Goal: Task Accomplishment & Management: Use online tool/utility

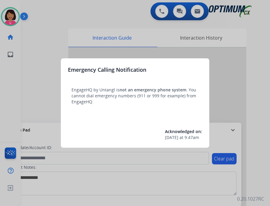
click at [17, 66] on div at bounding box center [135, 103] width 270 height 206
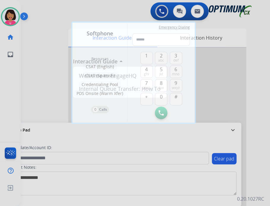
click at [26, 83] on div at bounding box center [135, 103] width 270 height 206
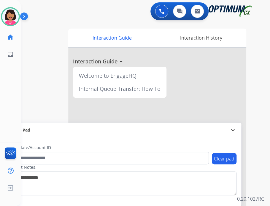
click at [34, 94] on div "swap_horiz Break voice bridge close_fullscreen Connect 3-Way Call merge_type Se…" at bounding box center [138, 145] width 235 height 248
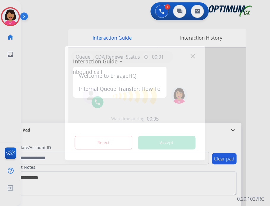
click at [193, 56] on div "Queue CDA Renewal Status timer 00:01" at bounding box center [135, 56] width 128 height 12
click at [195, 54] on img at bounding box center [193, 56] width 4 height 4
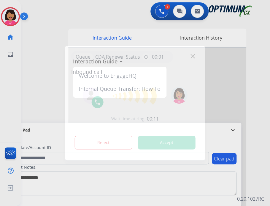
click at [198, 54] on div "Queue CDA Renewal Status timer 00:01" at bounding box center [135, 56] width 128 height 12
click at [195, 54] on img at bounding box center [193, 56] width 4 height 4
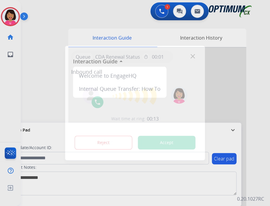
click at [195, 54] on img at bounding box center [193, 56] width 4 height 4
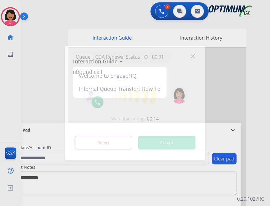
click at [195, 54] on img at bounding box center [193, 56] width 4 height 4
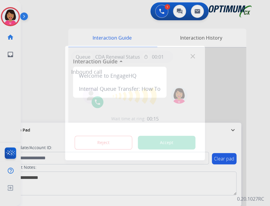
click at [195, 54] on img at bounding box center [193, 56] width 4 height 4
click at [198, 52] on div "Queue CDA Renewal Status timer 00:01" at bounding box center [135, 56] width 128 height 12
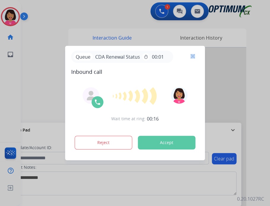
click at [198, 52] on div "Queue CDA Renewal Status timer 00:01" at bounding box center [135, 56] width 128 height 12
click at [186, 57] on div "Queue CDA Renewal Status timer 00:01" at bounding box center [135, 56] width 128 height 12
click at [196, 51] on div "Queue CDA Renewal Status timer 00:01" at bounding box center [135, 56] width 128 height 12
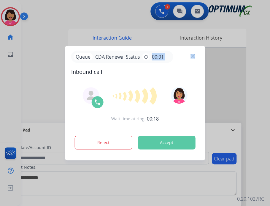
click at [196, 51] on div "Queue CDA Renewal Status timer 00:01" at bounding box center [135, 56] width 128 height 12
click at [195, 54] on img at bounding box center [193, 56] width 4 height 4
click at [182, 61] on div "Queue CDA Renewal Status timer 00:01 Inbound call" at bounding box center [135, 62] width 128 height 25
drag, startPoint x: 182, startPoint y: 61, endPoint x: 159, endPoint y: 92, distance: 38.7
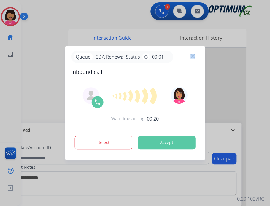
click at [159, 92] on div "Queue CDA Renewal Status timer 00:01 Inbound call Wait time at ring: 00:20 Reje…" at bounding box center [135, 103] width 140 height 114
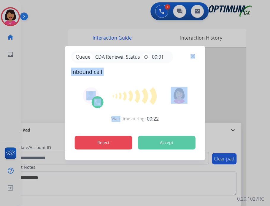
click at [104, 138] on button "Reject" at bounding box center [104, 142] width 58 height 14
click at [100, 143] on button "Reject" at bounding box center [104, 142] width 58 height 14
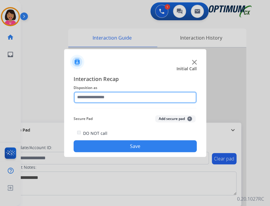
click at [126, 103] on input "text" at bounding box center [135, 97] width 123 height 12
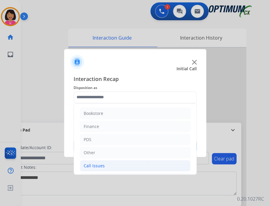
click at [132, 160] on li "Call Issues" at bounding box center [135, 165] width 111 height 11
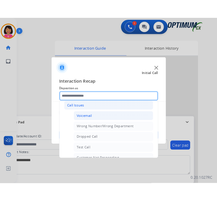
scroll to position [58, 0]
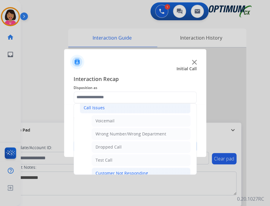
click at [131, 167] on li "Customer Not Responding" at bounding box center [141, 172] width 99 height 11
type input "**********"
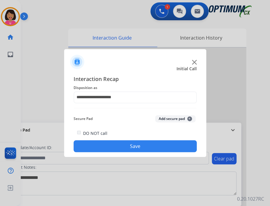
click at [171, 140] on button "Save" at bounding box center [135, 146] width 123 height 12
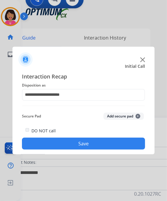
click at [124, 138] on button "Save" at bounding box center [83, 144] width 123 height 12
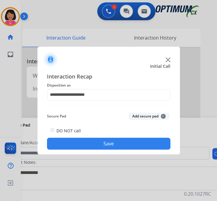
click at [170, 62] on img at bounding box center [167, 59] width 5 height 5
click at [169, 62] on img at bounding box center [167, 59] width 5 height 5
click at [168, 67] on div at bounding box center [108, 57] width 142 height 21
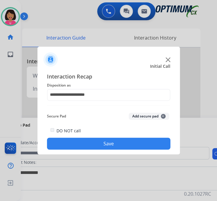
click at [171, 64] on div at bounding box center [108, 57] width 142 height 21
click at [171, 67] on div at bounding box center [108, 57] width 142 height 21
click at [170, 62] on img at bounding box center [167, 59] width 5 height 5
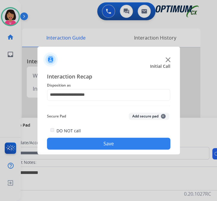
click at [170, 62] on img at bounding box center [167, 59] width 5 height 5
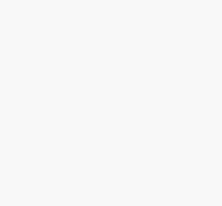
click at [59, 31] on body at bounding box center [111, 103] width 222 height 206
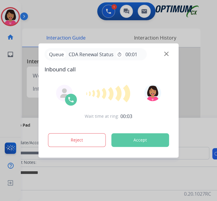
click at [168, 54] on img at bounding box center [166, 54] width 4 height 4
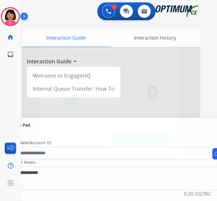
click at [34, 93] on div at bounding box center [108, 100] width 217 height 201
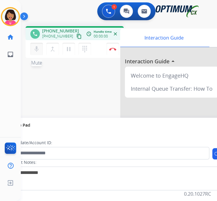
click at [30, 43] on button "mic Mute" at bounding box center [36, 49] width 12 height 12
drag, startPoint x: 27, startPoint y: 37, endPoint x: 55, endPoint y: 105, distance: 73.0
click at [55, 105] on div "phone [PHONE_NUMBER] [PHONE_NUMBER] content_copy access_time Call metrics Queue…" at bounding box center [112, 145] width 182 height 248
click at [34, 45] on mat-icon "mic_off" at bounding box center [36, 48] width 7 height 7
click at [36, 45] on mat-icon "mic" at bounding box center [36, 48] width 7 height 7
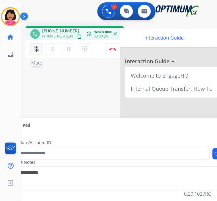
click at [33, 45] on mat-icon "mic_off" at bounding box center [36, 48] width 7 height 7
click at [33, 45] on mat-icon "mic" at bounding box center [36, 48] width 7 height 7
click at [33, 45] on mat-icon "mic_off" at bounding box center [36, 48] width 7 height 7
click at [33, 45] on mat-icon "mic" at bounding box center [36, 48] width 7 height 7
click at [34, 45] on mat-icon "mic_off" at bounding box center [36, 48] width 7 height 7
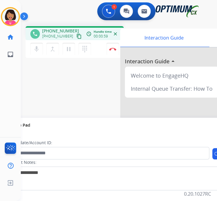
click at [76, 34] on mat-icon "content_copy" at bounding box center [78, 36] width 5 height 5
click at [30, 44] on button "mic Mute" at bounding box center [36, 49] width 12 height 12
click at [33, 45] on mat-icon "mic_off" at bounding box center [36, 48] width 7 height 7
drag, startPoint x: 33, startPoint y: 42, endPoint x: 28, endPoint y: 38, distance: 6.4
click at [30, 43] on div "mic Mute merge_type Bridge pause Hold dialpad Dialpad" at bounding box center [62, 49] width 64 height 12
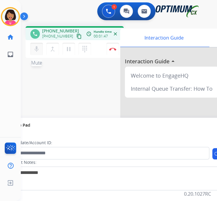
click at [30, 43] on div "mic Mute merge_type Bridge pause Hold dialpad Dialpad" at bounding box center [62, 49] width 64 height 12
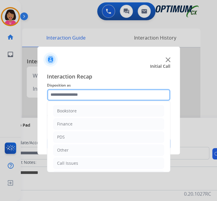
click at [113, 97] on input "text" at bounding box center [108, 95] width 123 height 12
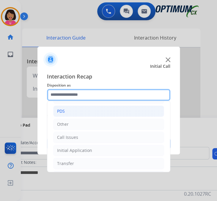
scroll to position [30, 0]
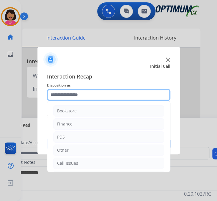
drag, startPoint x: 113, startPoint y: 127, endPoint x: 107, endPoint y: 102, distance: 25.4
click at [107, 101] on input "text" at bounding box center [108, 95] width 123 height 12
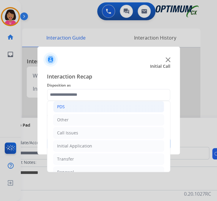
click at [116, 140] on li "Initial Application" at bounding box center [108, 145] width 111 height 11
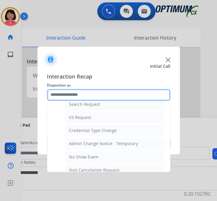
scroll to position [229, 0]
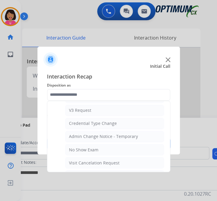
type input "**********"
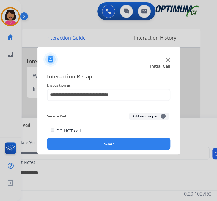
click at [117, 138] on button "Save" at bounding box center [108, 144] width 123 height 12
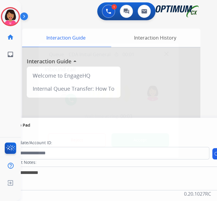
click at [8, 88] on div at bounding box center [108, 100] width 217 height 201
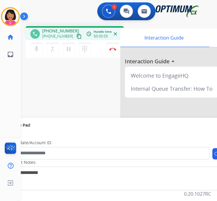
click at [76, 34] on mat-icon "content_copy" at bounding box center [78, 36] width 5 height 5
click at [30, 75] on div "phone [PHONE_NUMBER] [PHONE_NUMBER] content_copy access_time Call metrics Queue…" at bounding box center [112, 145] width 182 height 248
click at [76, 34] on mat-icon "content_copy" at bounding box center [78, 36] width 5 height 5
click at [30, 44] on button "mic Mute" at bounding box center [36, 49] width 12 height 12
click at [27, 51] on div "phone [PHONE_NUMBER] [PHONE_NUMBER] content_copy access_time Call metrics Queue…" at bounding box center [75, 43] width 98 height 34
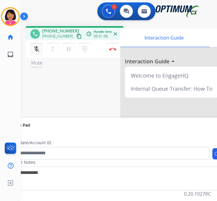
click at [38, 43] on button "mic_off Mute" at bounding box center [36, 49] width 12 height 12
click at [30, 29] on div "phone" at bounding box center [35, 34] width 10 height 10
click at [33, 45] on mat-icon "mic" at bounding box center [36, 48] width 7 height 7
click at [33, 45] on mat-icon "mic_off" at bounding box center [36, 48] width 7 height 7
click at [33, 45] on mat-icon "mic" at bounding box center [36, 48] width 7 height 7
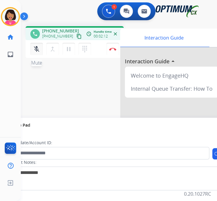
click at [33, 45] on mat-icon "mic_off" at bounding box center [36, 48] width 7 height 7
click at [30, 43] on button "mic Mute" at bounding box center [36, 49] width 12 height 12
click at [34, 45] on mat-icon "mic_off" at bounding box center [36, 48] width 7 height 7
click at [33, 45] on mat-icon "mic" at bounding box center [36, 48] width 7 height 7
click at [33, 45] on mat-icon "mic_off" at bounding box center [36, 48] width 7 height 7
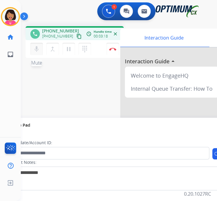
click at [33, 45] on mat-icon "mic" at bounding box center [36, 48] width 7 height 7
click at [34, 44] on button "mic Mute" at bounding box center [36, 49] width 12 height 12
click at [37, 45] on mat-icon "mic_off" at bounding box center [36, 48] width 7 height 7
click at [34, 45] on mat-icon "mic" at bounding box center [36, 48] width 7 height 7
click at [35, 44] on button "mic_off Mute" at bounding box center [36, 49] width 12 height 12
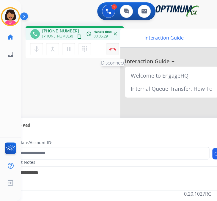
click at [115, 43] on button "Disconnect" at bounding box center [112, 49] width 12 height 12
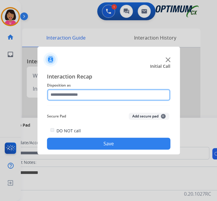
click at [122, 96] on input "text" at bounding box center [108, 95] width 123 height 12
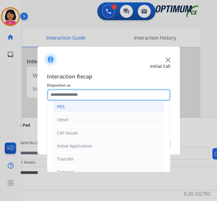
scroll to position [5, 0]
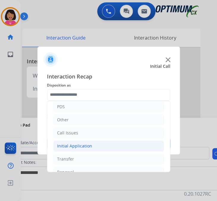
click at [108, 140] on li "Initial Application" at bounding box center [108, 145] width 111 height 11
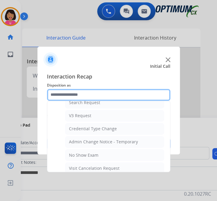
scroll to position [224, 0]
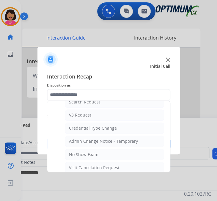
type input "**********"
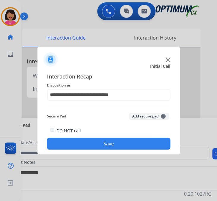
click at [95, 138] on button "Save" at bounding box center [108, 144] width 123 height 12
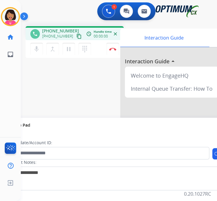
click at [75, 33] on button "content_copy" at bounding box center [78, 36] width 7 height 7
click at [17, 64] on div "Del Busy Edit Avatar Agent: [PERSON_NAME] Profile: OCX Training home Home Home …" at bounding box center [10, 100] width 21 height 201
click at [76, 34] on mat-icon "content_copy" at bounding box center [78, 36] width 5 height 5
click at [23, 52] on div "phone [PHONE_NUMBER] [PHONE_NUMBER] content_copy access_time Call metrics Queue…" at bounding box center [112, 145] width 182 height 248
click at [29, 54] on div "phone [PHONE_NUMBER] [PHONE_NUMBER] content_copy access_time Call metrics Queue…" at bounding box center [112, 145] width 182 height 248
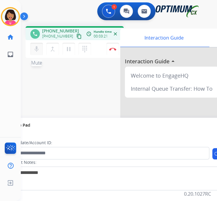
click at [33, 45] on mat-icon "mic" at bounding box center [36, 48] width 7 height 7
click at [65, 45] on mat-icon "pause" at bounding box center [68, 48] width 7 height 7
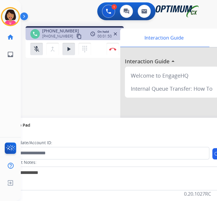
click at [22, 51] on div "phone [PHONE_NUMBER] [PHONE_NUMBER] content_copy access_time Call metrics Queue…" at bounding box center [112, 145] width 182 height 248
click at [34, 45] on mat-icon "mic_off" at bounding box center [36, 48] width 7 height 7
click at [66, 45] on mat-icon "play_arrow" at bounding box center [68, 48] width 7 height 7
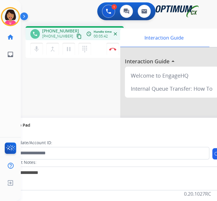
click at [10, 119] on div "Del Busy Edit Avatar Agent: [PERSON_NAME] Profile: OCX Training home Home Home …" at bounding box center [10, 100] width 21 height 201
click at [118, 30] on button "close" at bounding box center [115, 33] width 7 height 7
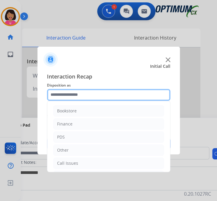
click at [108, 89] on input "text" at bounding box center [108, 95] width 123 height 12
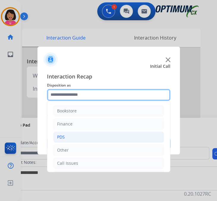
scroll to position [26, 0]
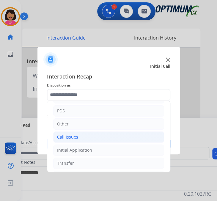
click at [77, 131] on li "Call Issues" at bounding box center [108, 136] width 111 height 11
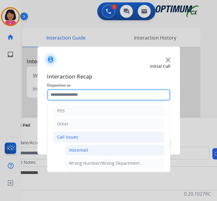
scroll to position [50, 0]
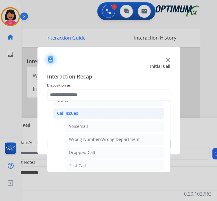
click at [77, 176] on div "Customer Not Responding" at bounding box center [95, 179] width 53 height 6
type input "**********"
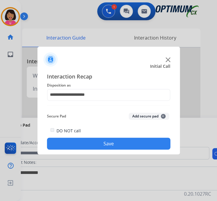
click at [158, 138] on button "Save" at bounding box center [108, 144] width 123 height 12
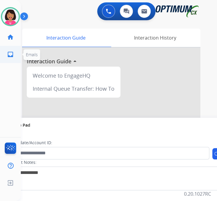
click at [7, 50] on ul "inbox Emails Emails" at bounding box center [10, 54] width 21 height 17
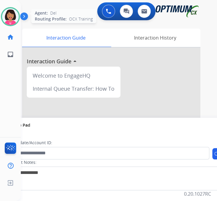
click at [11, 8] on img at bounding box center [10, 16] width 17 height 17
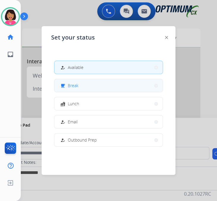
click at [131, 79] on button "free_breakfast Break" at bounding box center [108, 85] width 108 height 13
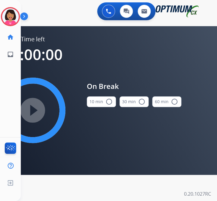
click at [97, 97] on button "10 min radio_button_unchecked" at bounding box center [101, 101] width 29 height 11
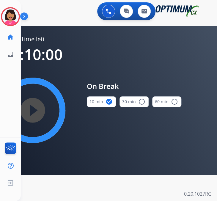
click at [34, 107] on mat-icon "play_circle_filled" at bounding box center [32, 110] width 7 height 7
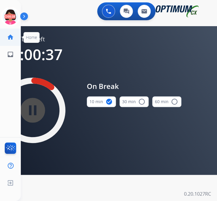
click at [0, 29] on ul "home Home Home" at bounding box center [10, 37] width 21 height 17
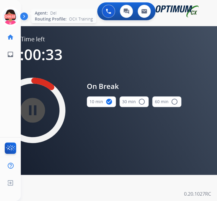
click at [8, 12] on icon at bounding box center [10, 16] width 19 height 19
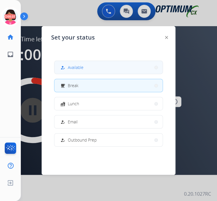
click at [96, 62] on button "how_to_reg Available" at bounding box center [108, 67] width 108 height 13
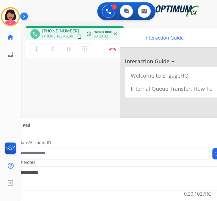
click at [75, 33] on button "content_copy" at bounding box center [78, 36] width 7 height 7
click at [9, 58] on div "Del Busy Edit Avatar Agent: [PERSON_NAME] Profile: OCX Training home Home Home …" at bounding box center [10, 100] width 21 height 201
click at [112, 43] on button "Disconnect" at bounding box center [112, 49] width 12 height 12
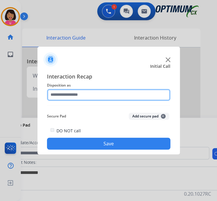
click at [91, 96] on input "text" at bounding box center [108, 95] width 123 height 12
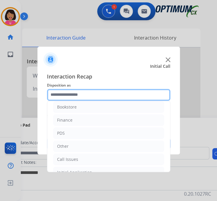
scroll to position [3, 0]
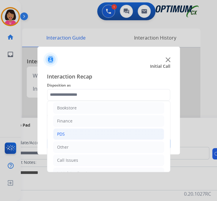
click at [88, 128] on li "PDS" at bounding box center [108, 133] width 111 height 11
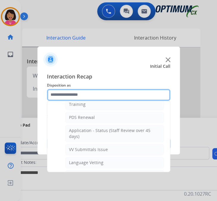
scroll to position [85, 0]
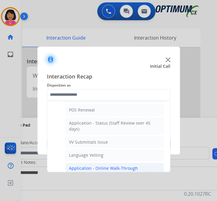
click at [89, 162] on li "Application - Online Walk-Through" at bounding box center [114, 167] width 99 height 11
type input "**********"
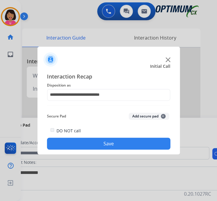
click at [94, 138] on button "Save" at bounding box center [108, 144] width 123 height 12
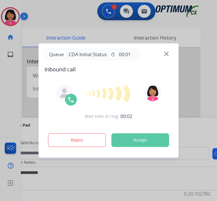
click at [0, 107] on div at bounding box center [108, 100] width 217 height 201
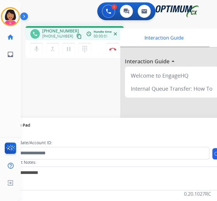
click at [76, 34] on mat-icon "content_copy" at bounding box center [78, 36] width 5 height 5
click at [30, 43] on button "mic Mute" at bounding box center [36, 49] width 12 height 12
click at [30, 43] on button "mic_off Mute" at bounding box center [36, 49] width 12 height 12
click at [23, 71] on div "phone [PHONE_NUMBER] [PHONE_NUMBER] content_copy access_time Call metrics Queue…" at bounding box center [112, 145] width 182 height 248
click at [37, 45] on mat-icon "mic" at bounding box center [36, 48] width 7 height 7
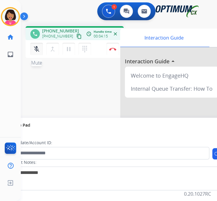
click at [36, 45] on mat-icon "mic_off" at bounding box center [36, 48] width 7 height 7
click at [26, 62] on div "phone [PHONE_NUMBER] [PHONE_NUMBER] content_copy access_time Call metrics Queue…" at bounding box center [112, 145] width 182 height 248
click at [30, 43] on button "mic Mute" at bounding box center [36, 49] width 12 height 12
click at [30, 43] on button "mic_off Mute" at bounding box center [36, 49] width 12 height 12
click at [16, 88] on div "Del Busy Edit Avatar Agent: [PERSON_NAME] Profile: OCX Training home Home Home …" at bounding box center [10, 100] width 21 height 201
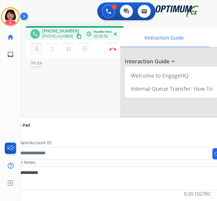
click at [33, 45] on mat-icon "mic" at bounding box center [36, 48] width 7 height 7
click at [33, 45] on mat-icon "mic_off" at bounding box center [36, 48] width 7 height 7
click at [38, 70] on div "phone [PHONE_NUMBER] [PHONE_NUMBER] content_copy access_time Call metrics Queue…" at bounding box center [112, 145] width 182 height 248
click at [116, 48] on img at bounding box center [112, 49] width 7 height 3
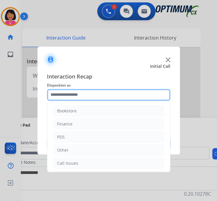
click at [113, 97] on input "text" at bounding box center [108, 95] width 123 height 12
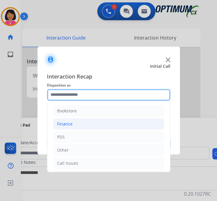
scroll to position [30, 0]
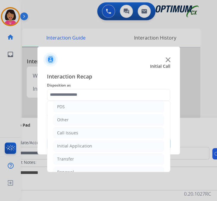
click at [169, 62] on img at bounding box center [167, 59] width 5 height 5
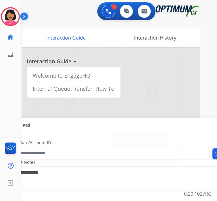
click at [16, 110] on div at bounding box center [108, 100] width 217 height 201
click at [168, 52] on img at bounding box center [166, 54] width 4 height 4
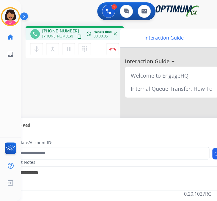
click at [23, 58] on div "phone [PHONE_NUMBER] [PHONE_NUMBER] content_copy access_time Call metrics Queue…" at bounding box center [112, 145] width 182 height 248
click at [33, 45] on mat-icon "mic" at bounding box center [36, 48] width 7 height 7
click at [33, 45] on mat-icon "mic_off" at bounding box center [36, 48] width 7 height 7
click at [30, 43] on button "mic Mute" at bounding box center [36, 49] width 12 height 12
click at [40, 43] on div "mic_off Mute merge_type Bridge pause Hold dialpad Dialpad" at bounding box center [62, 49] width 64 height 12
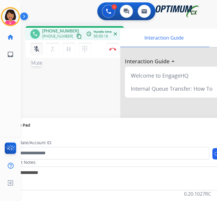
click at [34, 45] on mat-icon "mic_off" at bounding box center [36, 48] width 7 height 7
click at [34, 45] on mat-icon "mic" at bounding box center [36, 48] width 7 height 7
click at [34, 45] on mat-icon "mic_off" at bounding box center [36, 48] width 7 height 7
click at [76, 34] on mat-icon "content_copy" at bounding box center [78, 36] width 5 height 5
click at [31, 46] on div "phone [PHONE_NUMBER] [PHONE_NUMBER] content_copy access_time Call metrics Queue…" at bounding box center [75, 43] width 98 height 34
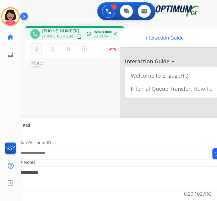
click at [34, 45] on mat-icon "mic" at bounding box center [36, 48] width 7 height 7
click at [30, 43] on button "mic_off Mute" at bounding box center [36, 49] width 12 height 12
click at [35, 45] on mat-icon "mic" at bounding box center [36, 48] width 7 height 7
click at [33, 45] on mat-icon "mic_off" at bounding box center [36, 48] width 7 height 7
click at [24, 51] on div "phone [PHONE_NUMBER] [PHONE_NUMBER] content_copy access_time Call metrics Queue…" at bounding box center [112, 145] width 182 height 248
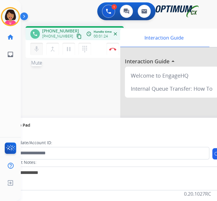
click at [33, 45] on mat-icon "mic" at bounding box center [36, 48] width 7 height 7
click at [33, 45] on mat-icon "mic_off" at bounding box center [36, 48] width 7 height 7
click at [31, 53] on div "phone [PHONE_NUMBER] [PHONE_NUMBER] content_copy access_time Call metrics Queue…" at bounding box center [112, 145] width 182 height 248
click at [33, 45] on mat-icon "mic" at bounding box center [36, 48] width 7 height 7
click at [34, 45] on mat-icon "mic_off" at bounding box center [36, 48] width 7 height 7
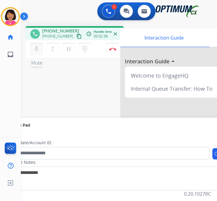
click at [33, 45] on mat-icon "mic" at bounding box center [36, 48] width 7 height 7
click at [33, 45] on mat-icon "mic_off" at bounding box center [36, 48] width 7 height 7
click at [33, 45] on mat-icon "mic" at bounding box center [36, 48] width 7 height 7
click at [33, 45] on mat-icon "mic_off" at bounding box center [36, 48] width 7 height 7
click at [115, 43] on button "Disconnect" at bounding box center [112, 49] width 12 height 12
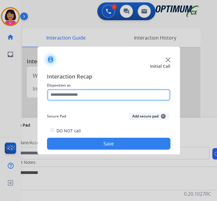
click at [95, 98] on input "text" at bounding box center [108, 95] width 123 height 12
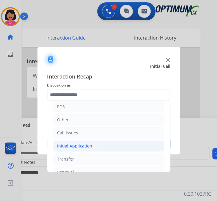
click at [91, 140] on li "Initial Application" at bounding box center [108, 145] width 111 height 11
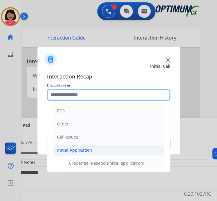
scroll to position [0, 0]
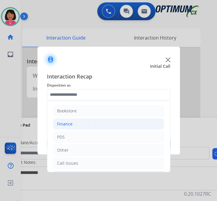
click at [93, 118] on li "Finance" at bounding box center [108, 123] width 111 height 11
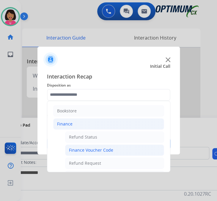
click at [95, 144] on li "Finance Voucher Code" at bounding box center [114, 149] width 99 height 11
type input "**********"
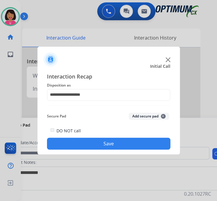
click at [92, 138] on button "Save" at bounding box center [108, 144] width 123 height 12
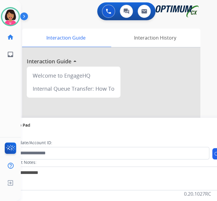
click at [15, 74] on div "Del Available Edit Avatar Agent: Del Routing Profile: OCX Training home Home Ho…" at bounding box center [10, 100] width 21 height 201
click at [168, 52] on img at bounding box center [166, 54] width 4 height 4
click at [40, 57] on div "Queue PDS Issue timer 00:01 Inbound call Wait time at ring: 00:02 Reject Accept" at bounding box center [109, 100] width 140 height 114
click at [168, 52] on img at bounding box center [166, 54] width 4 height 4
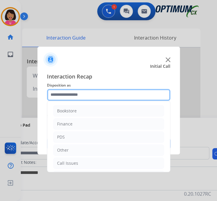
click at [94, 95] on input "text" at bounding box center [108, 95] width 123 height 12
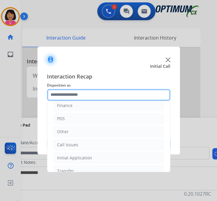
scroll to position [19, 0]
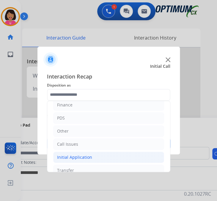
click at [96, 151] on li "Initial Application" at bounding box center [108, 156] width 111 height 11
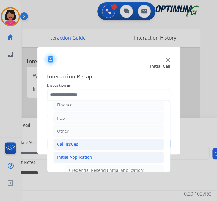
click at [92, 138] on li "Call Issues" at bounding box center [108, 143] width 111 height 11
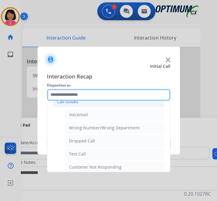
scroll to position [62, 0]
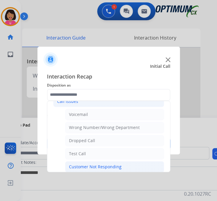
click at [96, 164] on div "Customer Not Responding" at bounding box center [95, 167] width 53 height 6
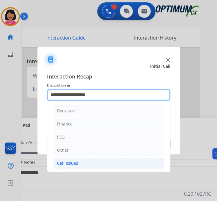
click at [71, 95] on input "**********" at bounding box center [108, 95] width 123 height 12
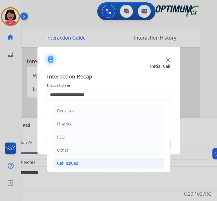
click at [82, 157] on li "Call Issues" at bounding box center [108, 162] width 111 height 11
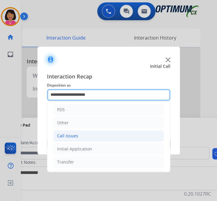
scroll to position [30, 0]
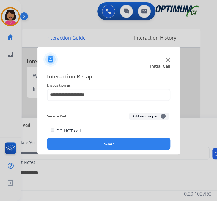
drag, startPoint x: 82, startPoint y: 141, endPoint x: 67, endPoint y: 112, distance: 32.6
click at [67, 112] on div "Secure Pad Add secure pad +" at bounding box center [108, 116] width 123 height 12
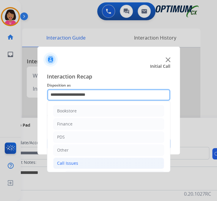
click at [62, 90] on input "**********" at bounding box center [108, 95] width 123 height 12
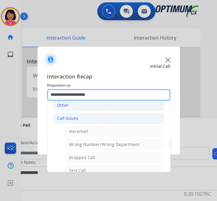
scroll to position [45, 0]
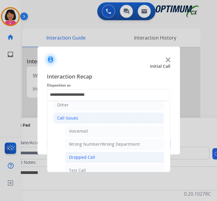
click at [70, 154] on div "Dropped Call" at bounding box center [82, 157] width 26 height 6
type input "**********"
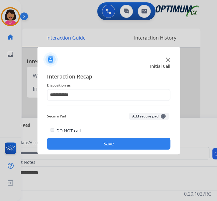
click at [70, 138] on button "Save" at bounding box center [108, 144] width 123 height 12
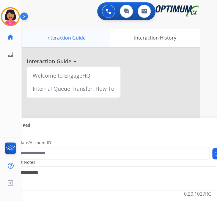
click at [50, 29] on div "Interaction Guide" at bounding box center [66, 38] width 88 height 18
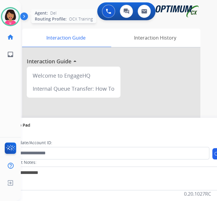
click at [12, 8] on img at bounding box center [10, 16] width 17 height 17
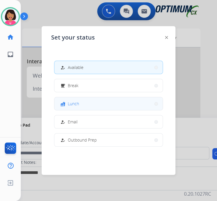
click at [86, 100] on button "fastfood Lunch" at bounding box center [108, 103] width 108 height 13
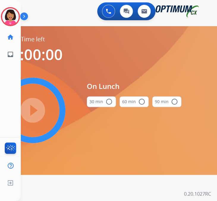
click at [87, 96] on button "30 min radio_button_unchecked" at bounding box center [101, 101] width 29 height 11
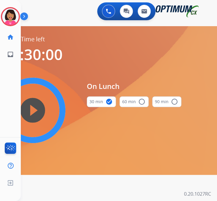
click at [34, 107] on mat-icon "play_circle_filled" at bounding box center [32, 110] width 7 height 7
